Goal: Complete Application Form: Complete application form

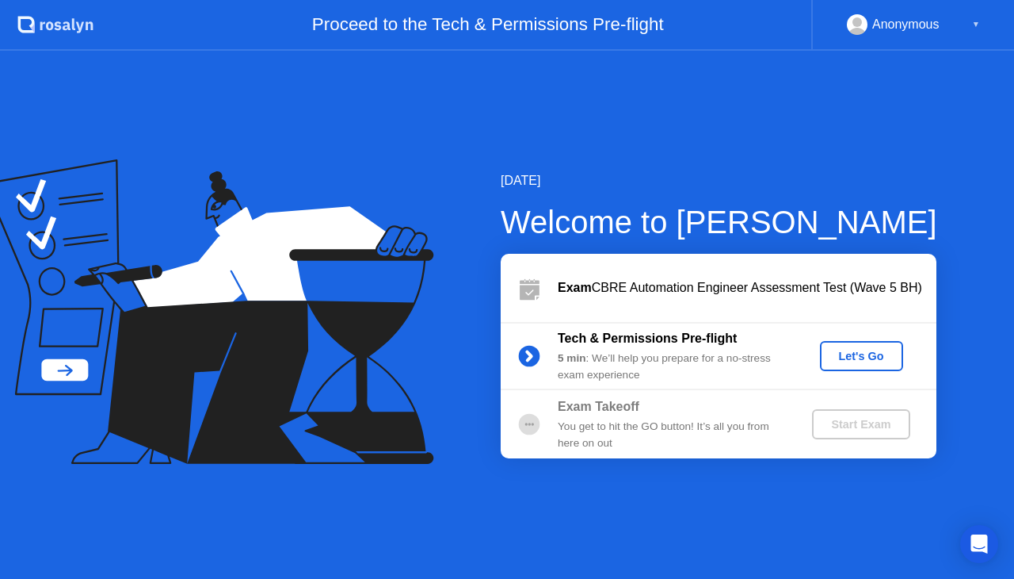
click at [844, 357] on div "Let's Go" at bounding box center [862, 356] width 71 height 13
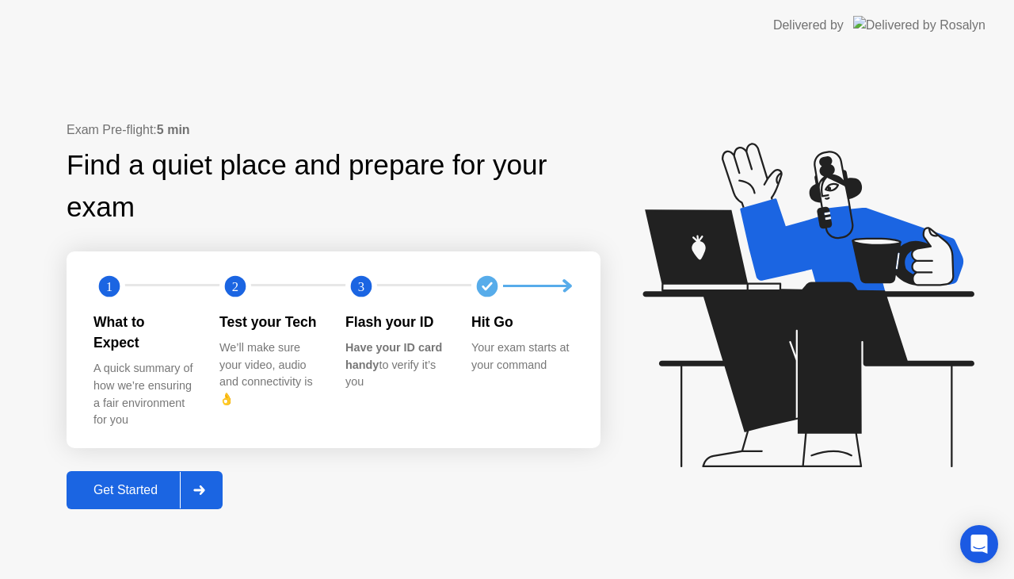
click at [136, 483] on div "Get Started" at bounding box center [125, 490] width 109 height 14
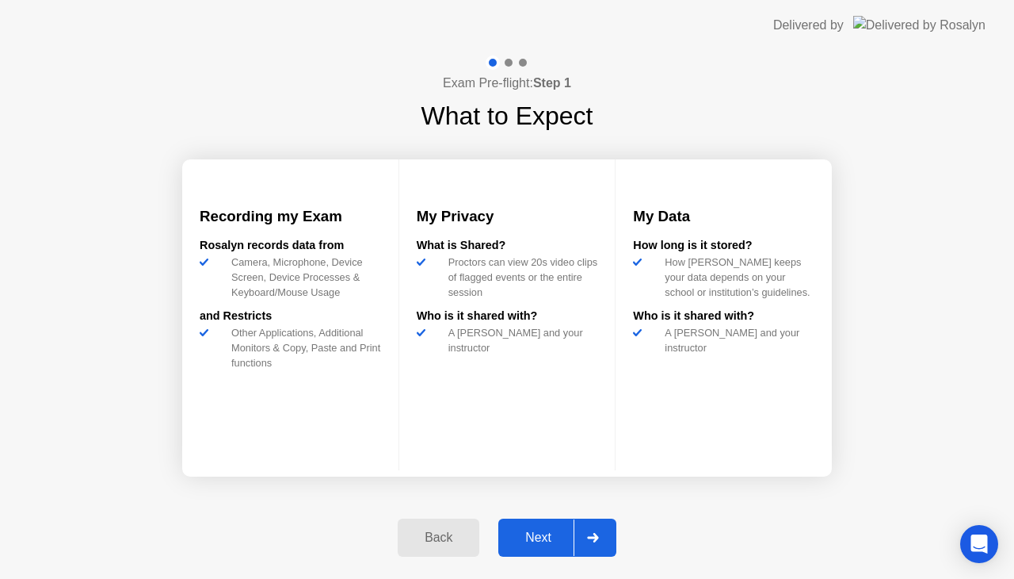
click at [550, 530] on div "Next" at bounding box center [538, 537] width 71 height 14
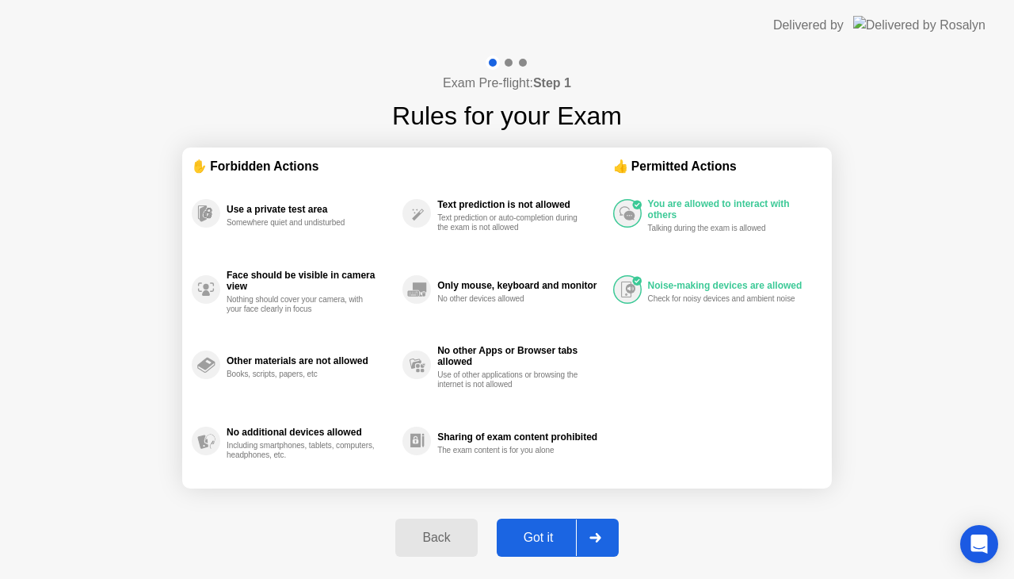
click at [538, 531] on div "Got it" at bounding box center [539, 537] width 75 height 14
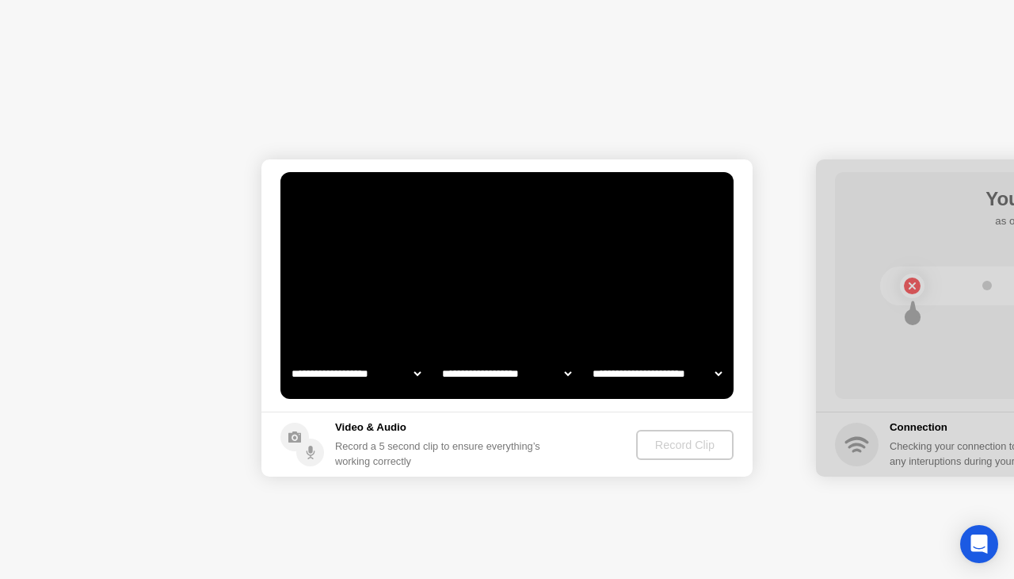
select select "**********"
select select "*******"
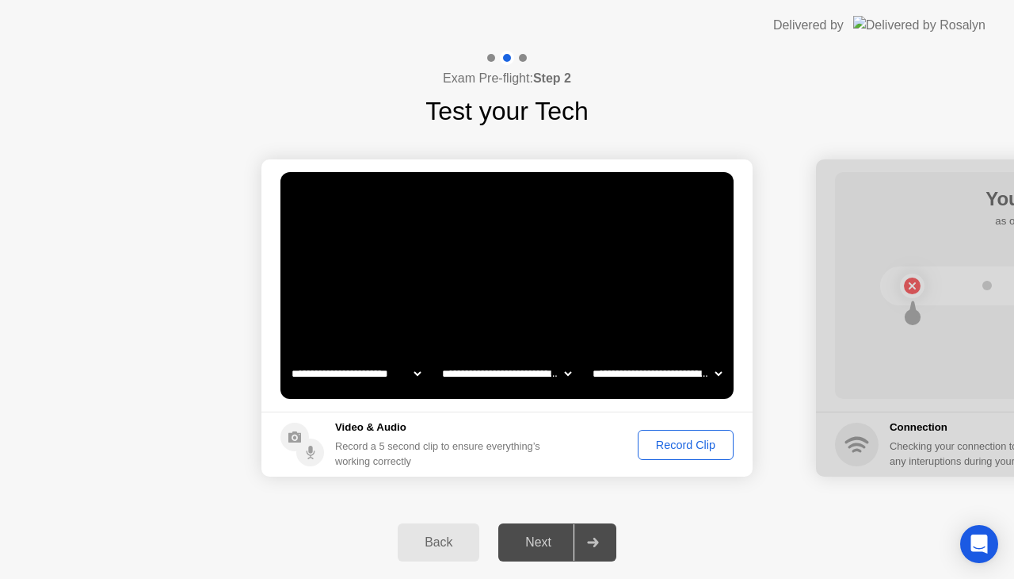
click at [669, 445] on div "Record Clip" at bounding box center [686, 444] width 85 height 13
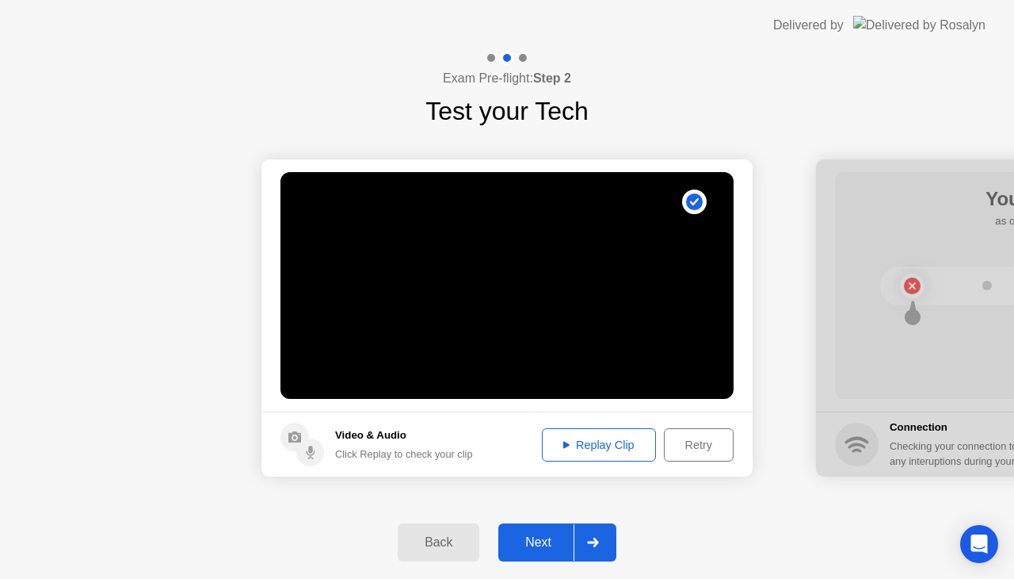
click at [540, 545] on div "Next" at bounding box center [538, 542] width 71 height 14
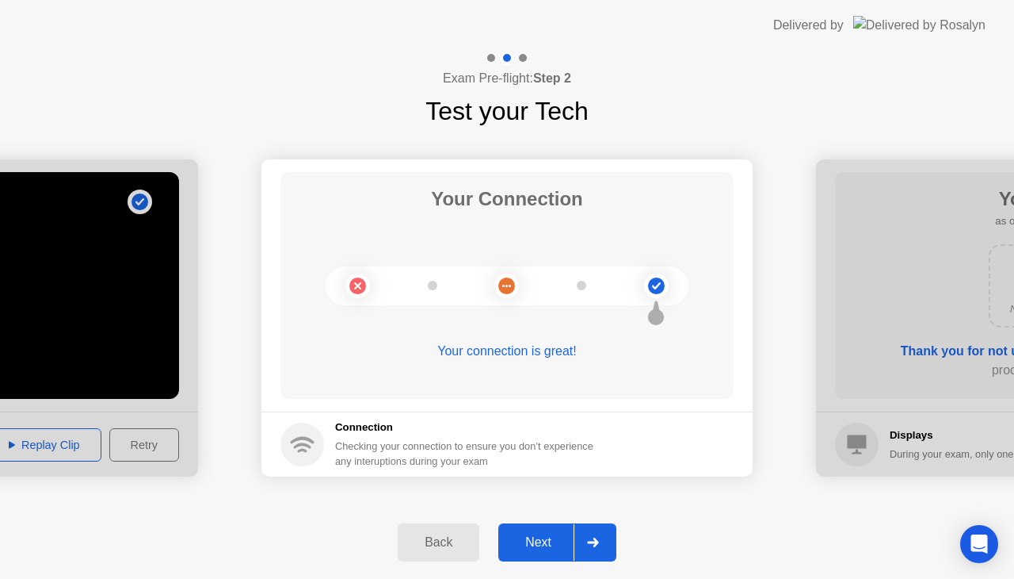
click at [540, 545] on div "Next" at bounding box center [538, 542] width 71 height 14
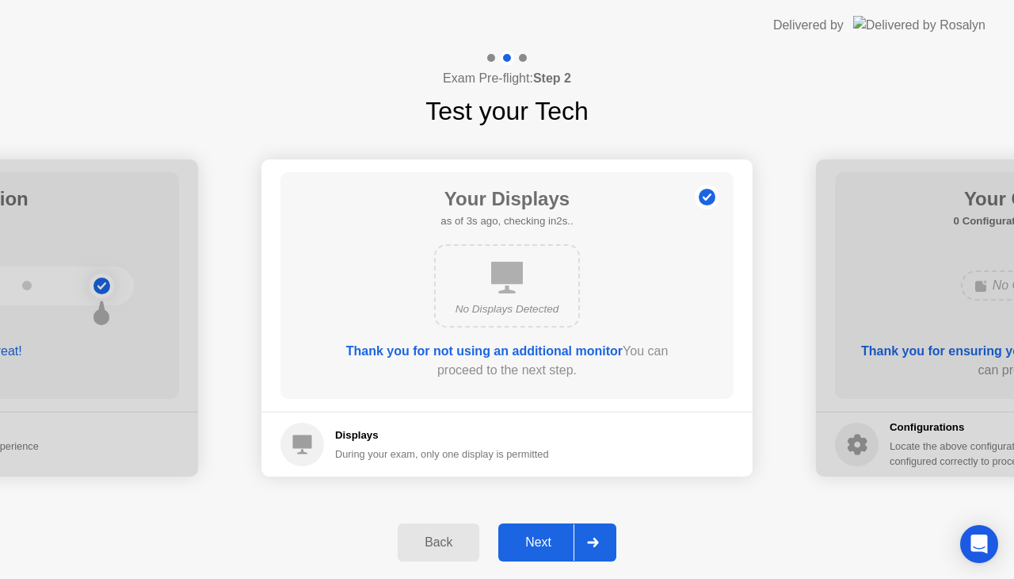
click at [540, 545] on div "Next" at bounding box center [538, 542] width 71 height 14
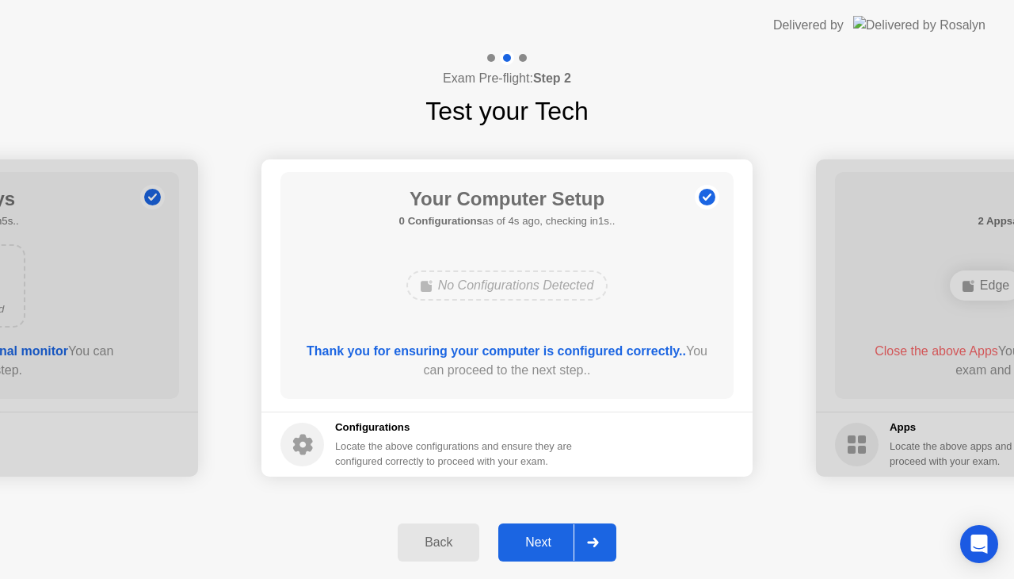
click at [540, 545] on div "Next" at bounding box center [538, 542] width 71 height 14
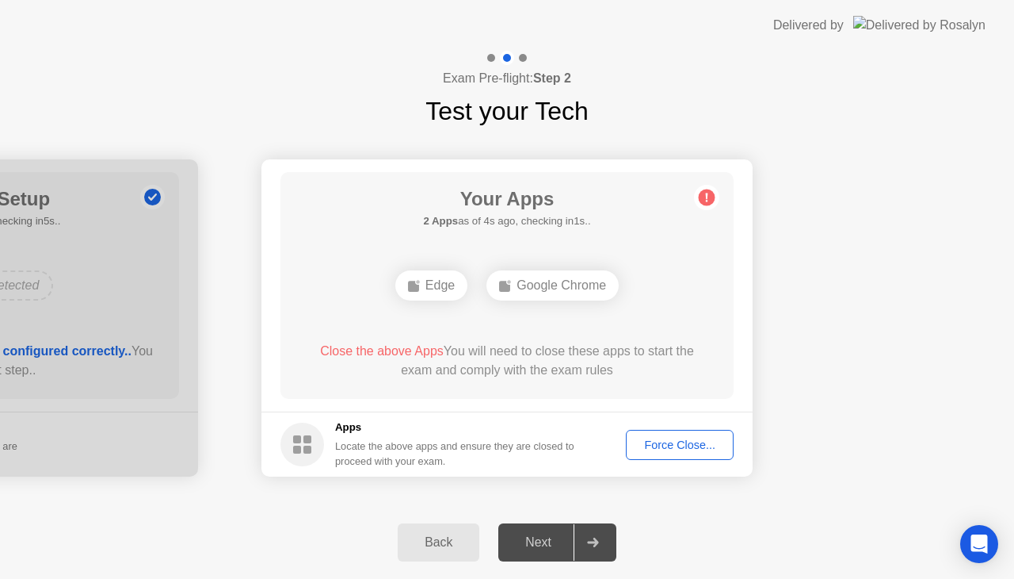
click at [667, 438] on div "Force Close..." at bounding box center [680, 444] width 97 height 13
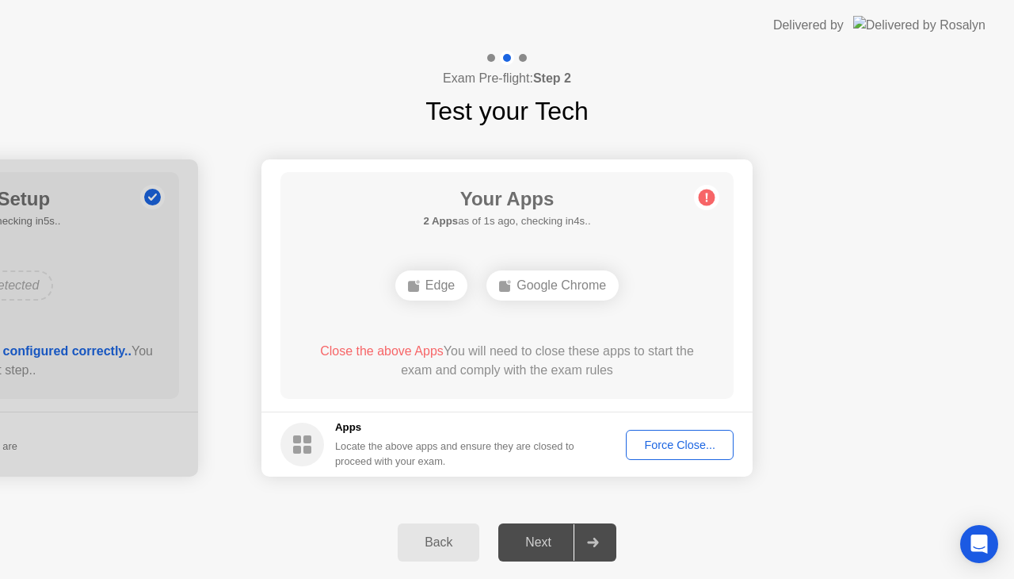
click at [640, 451] on div "Force Close..." at bounding box center [680, 444] width 97 height 13
click at [436, 284] on div "Edge" at bounding box center [431, 285] width 72 height 30
click at [552, 285] on div "Google Chrome" at bounding box center [553, 285] width 132 height 30
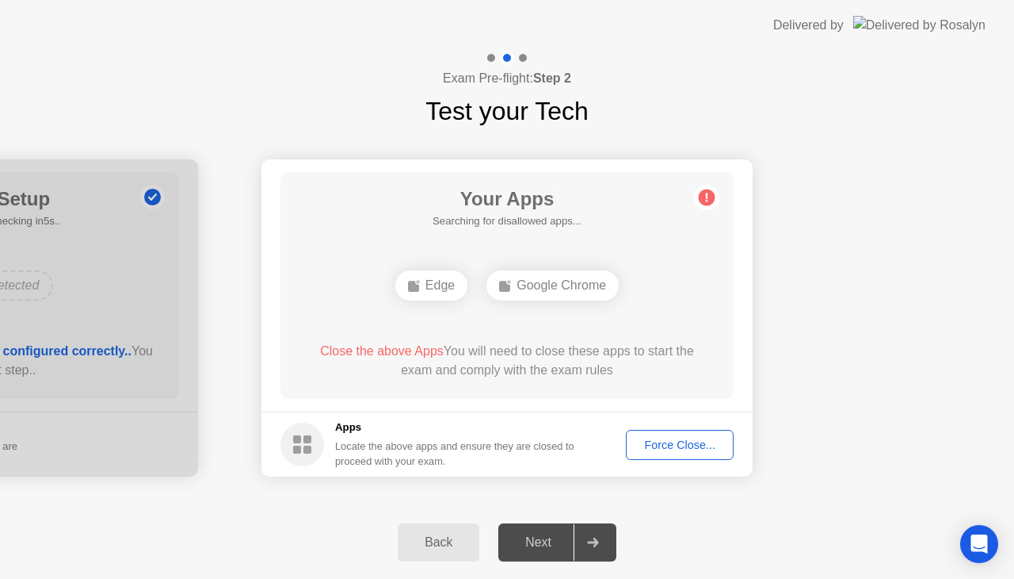
click at [552, 285] on div "Google Chrome" at bounding box center [553, 285] width 132 height 30
click at [705, 197] on circle at bounding box center [707, 197] width 17 height 17
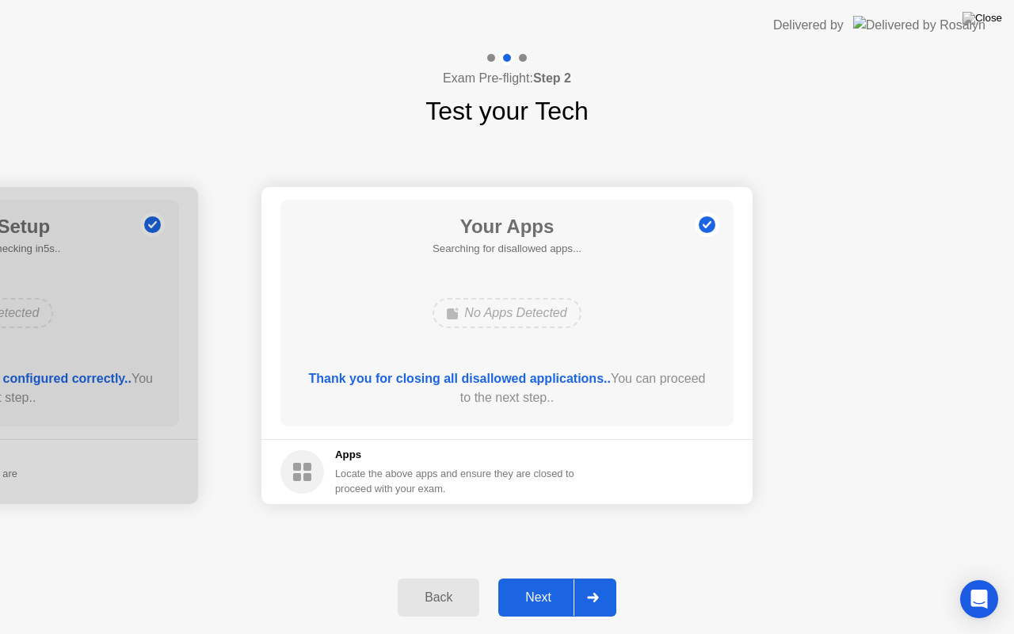
click at [548, 578] on div "Next" at bounding box center [538, 597] width 71 height 14
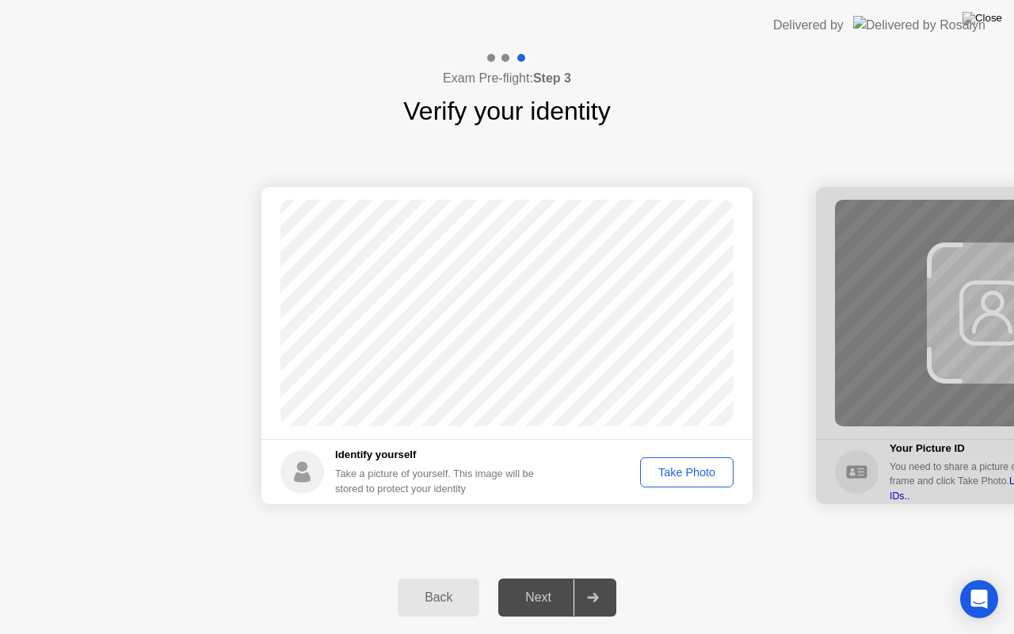
click at [705, 468] on div "Take Photo" at bounding box center [687, 472] width 82 height 13
click at [546, 578] on div "Next" at bounding box center [538, 597] width 71 height 14
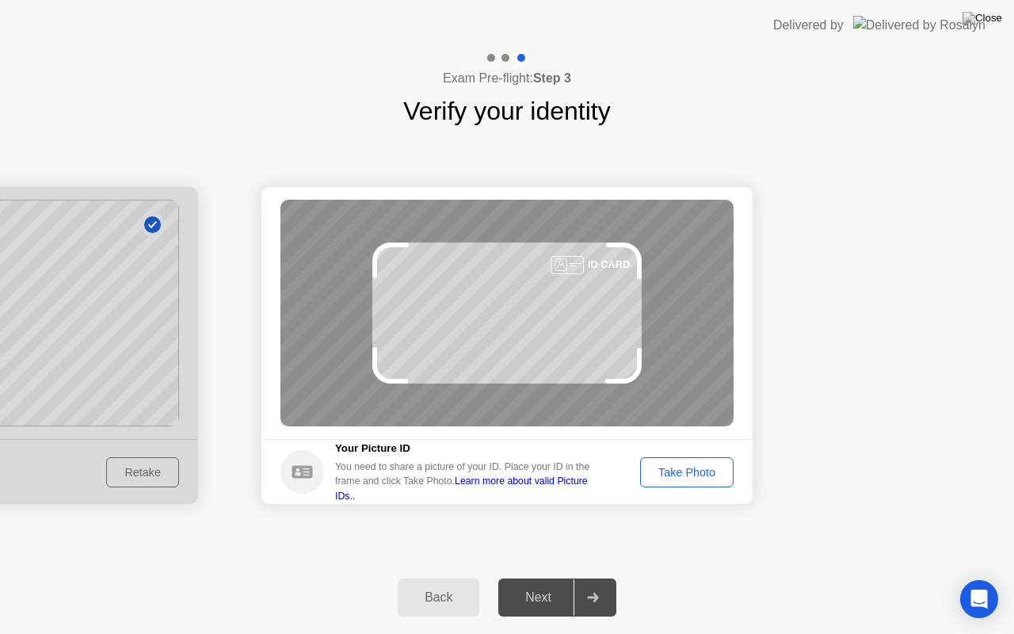
click at [682, 472] on div "Take Photo" at bounding box center [687, 472] width 82 height 13
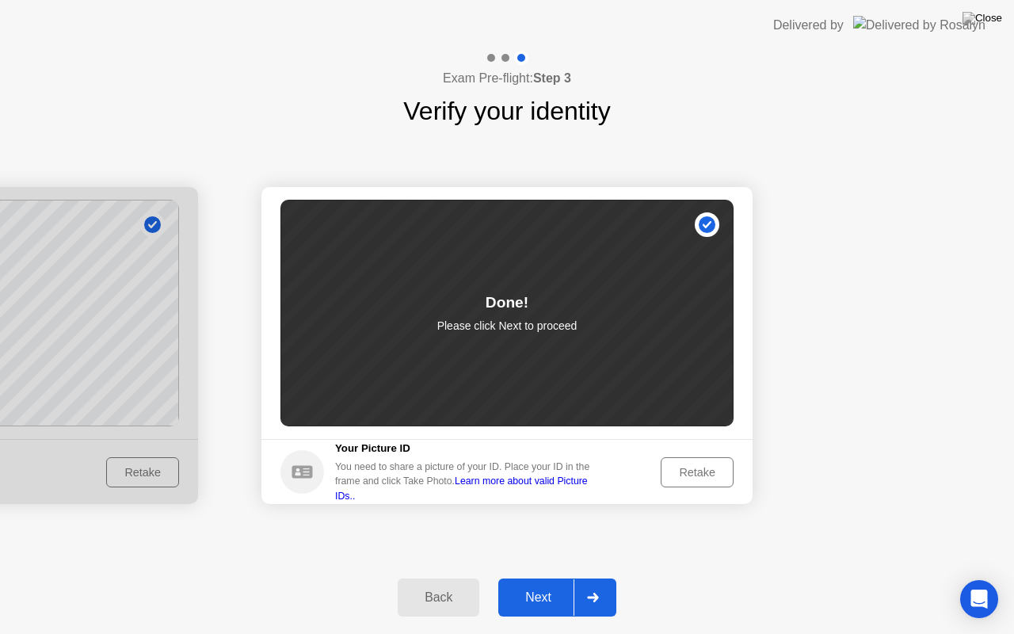
click at [552, 578] on div "Next" at bounding box center [538, 597] width 71 height 14
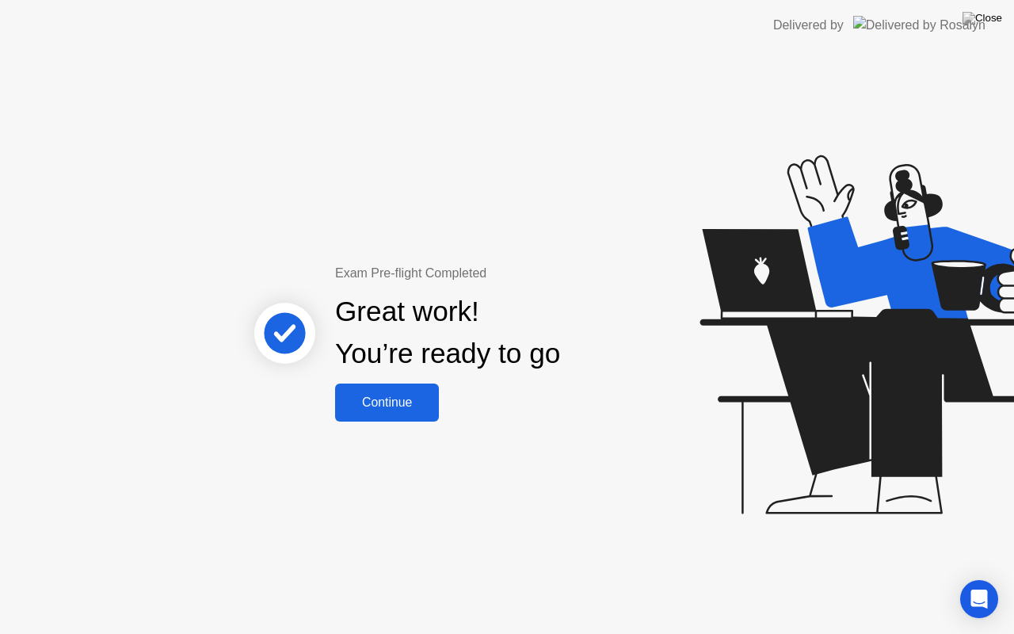
click at [390, 410] on div "Continue" at bounding box center [387, 402] width 94 height 14
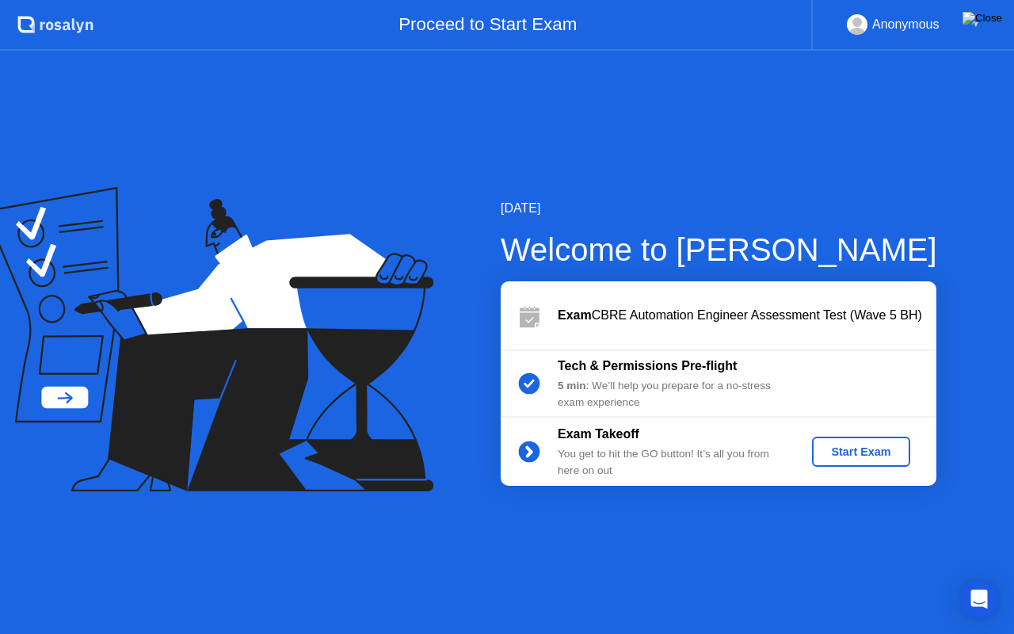
click at [996, 18] on img at bounding box center [983, 18] width 40 height 13
